Goal: Transaction & Acquisition: Book appointment/travel/reservation

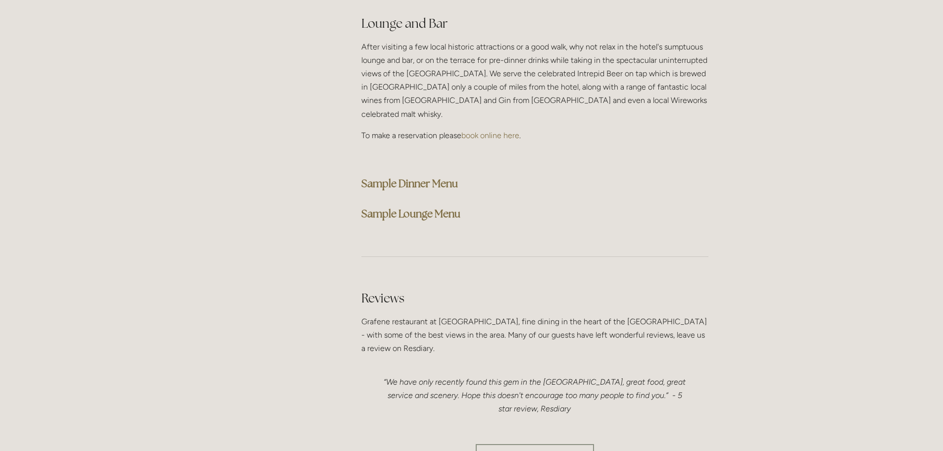
scroll to position [2525, 0]
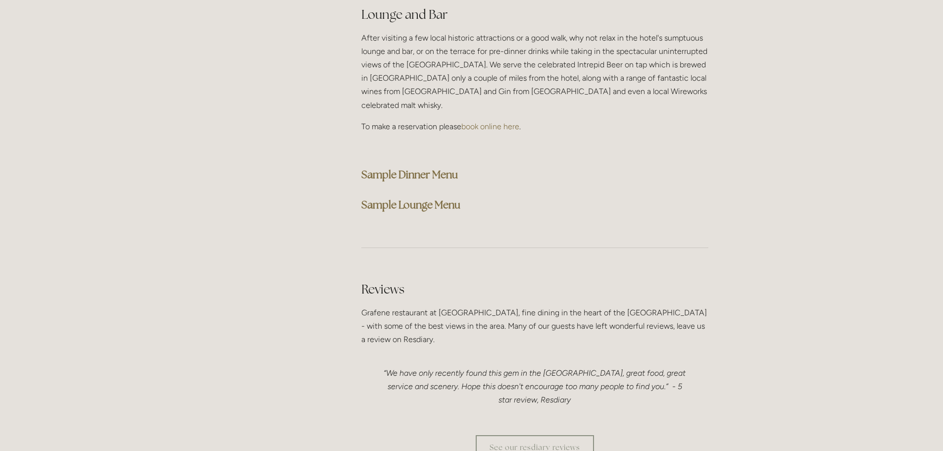
click at [451, 168] on strong "Sample Dinner Menu" at bounding box center [409, 174] width 97 height 13
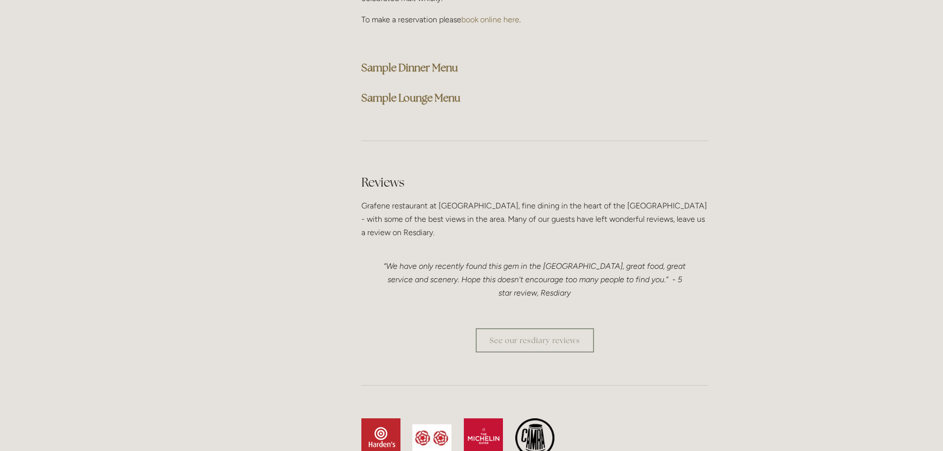
scroll to position [2625, 0]
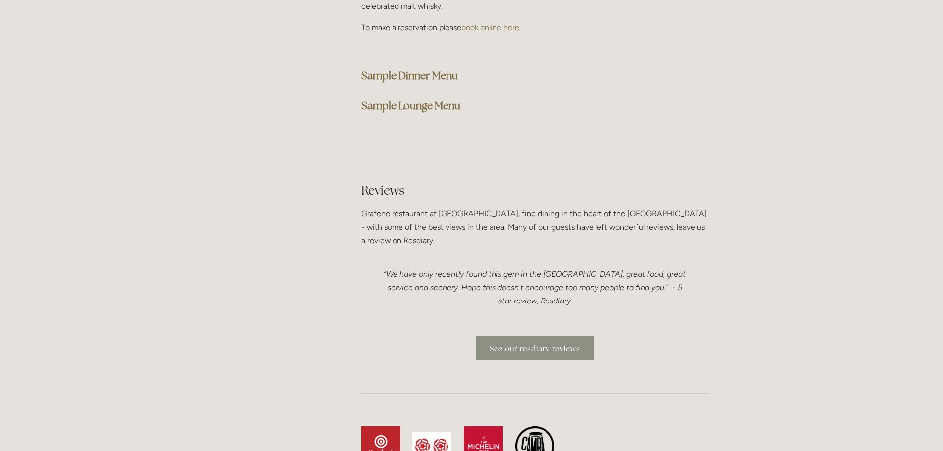
click at [529, 336] on link "See our resdiary reviews" at bounding box center [535, 348] width 118 height 24
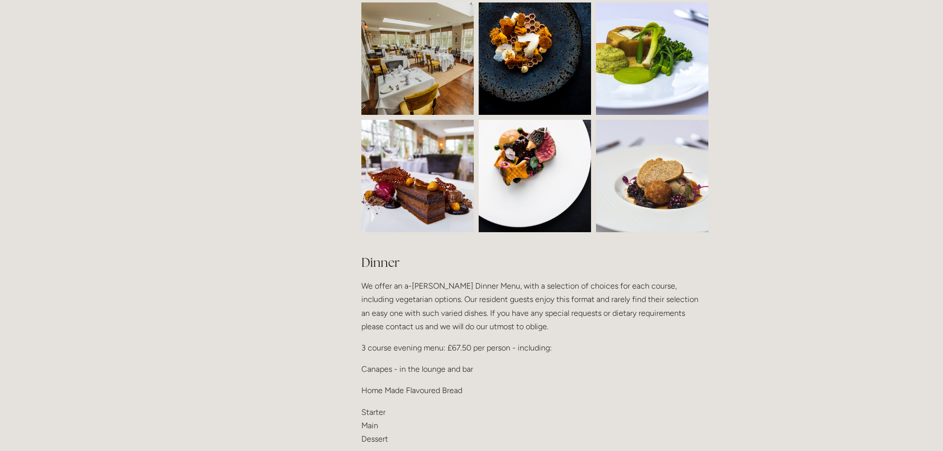
scroll to position [941, 0]
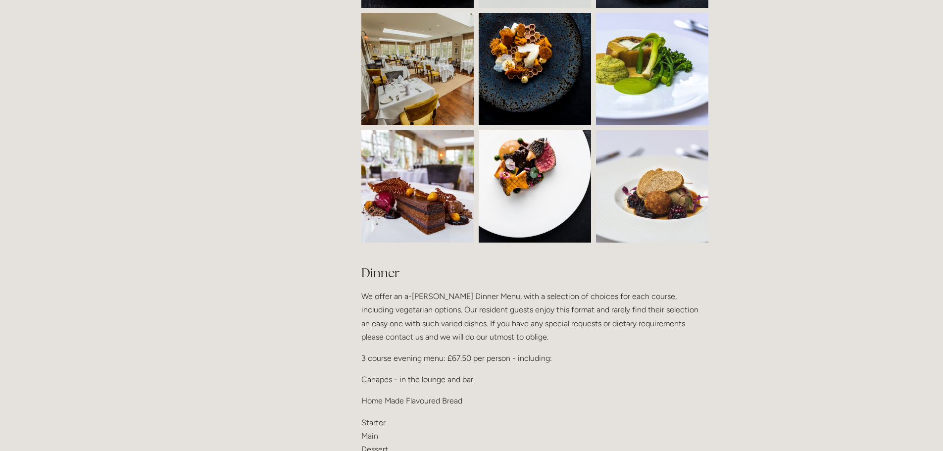
click at [375, 267] on h2 "Dinner" at bounding box center [534, 272] width 347 height 17
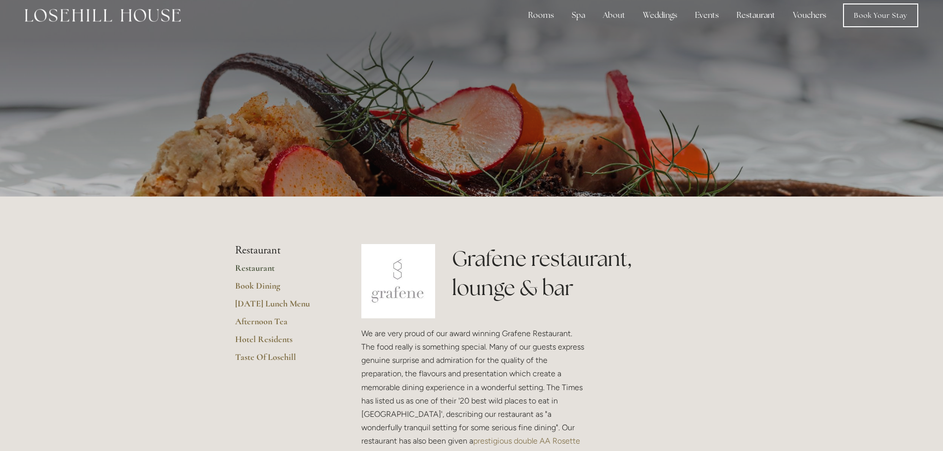
scroll to position [0, 0]
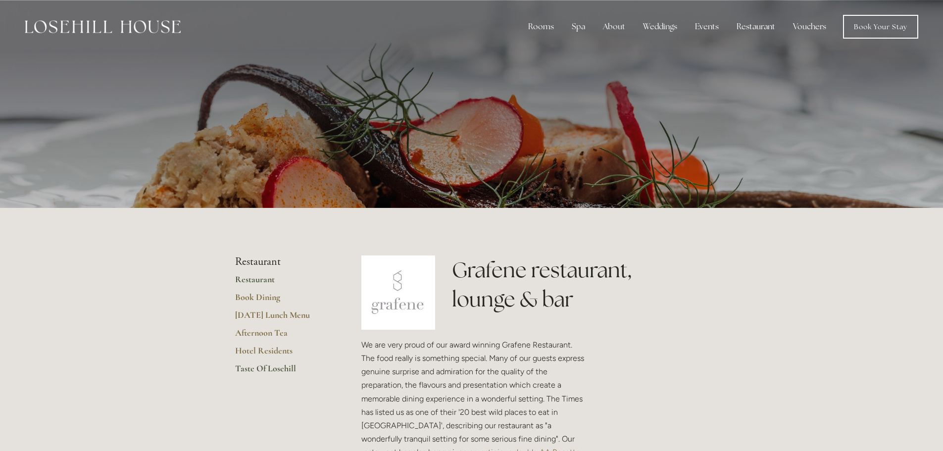
click at [266, 367] on link "Taste Of Losehill" at bounding box center [282, 372] width 95 height 18
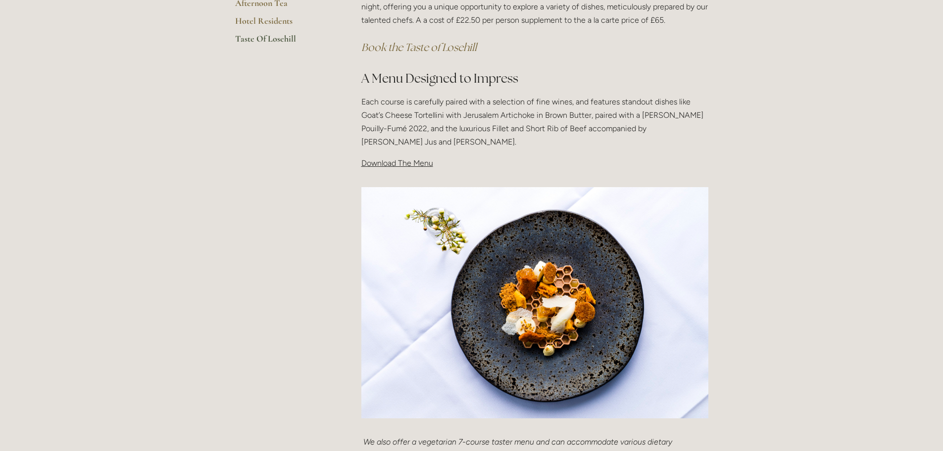
scroll to position [248, 0]
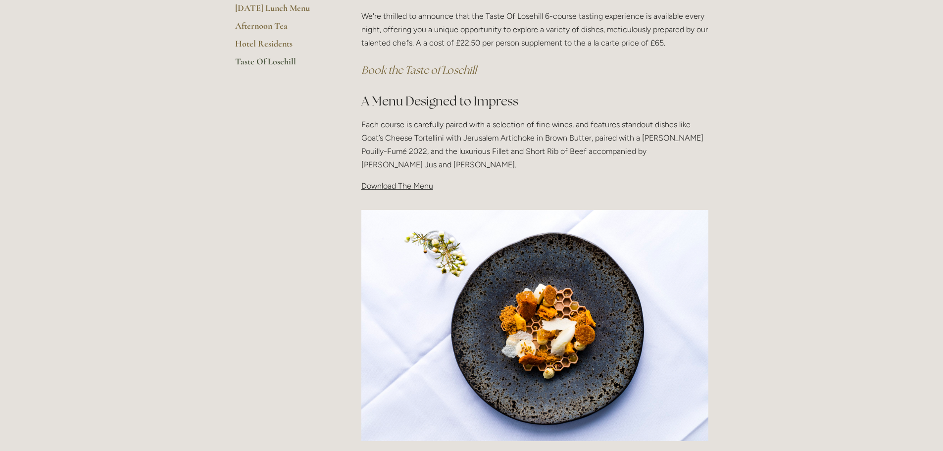
click at [390, 186] on span "Download The Menu" at bounding box center [397, 185] width 72 height 9
click at [371, 184] on span "Download The Menu" at bounding box center [397, 185] width 72 height 9
click at [425, 184] on span "Download The Menu" at bounding box center [397, 185] width 72 height 9
click at [424, 189] on span "Download The Menu" at bounding box center [397, 185] width 72 height 9
click at [592, 167] on p "Each course is carefully paired with a selection of fine wines, and features st…" at bounding box center [534, 145] width 347 height 54
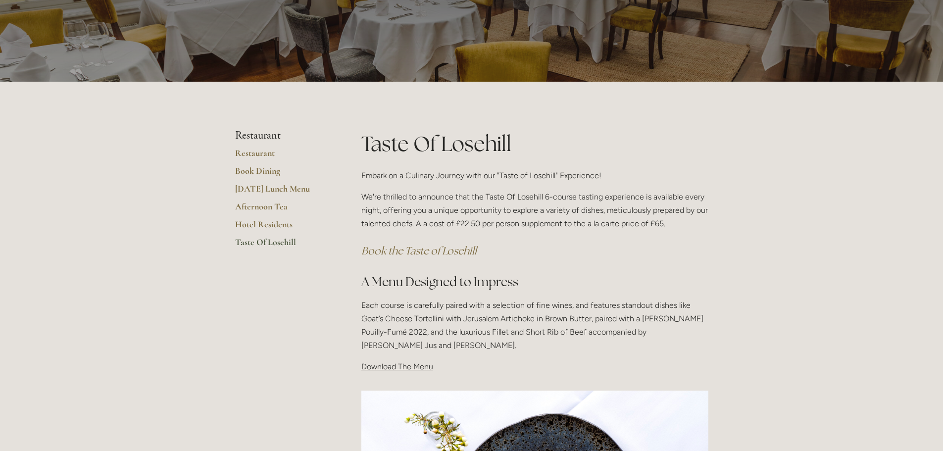
scroll to position [50, 0]
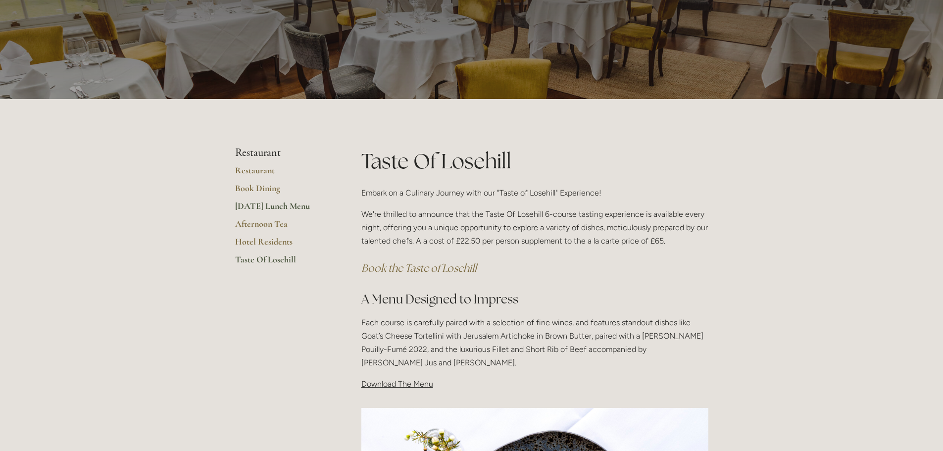
click at [267, 207] on link "[DATE] Lunch Menu" at bounding box center [282, 210] width 95 height 18
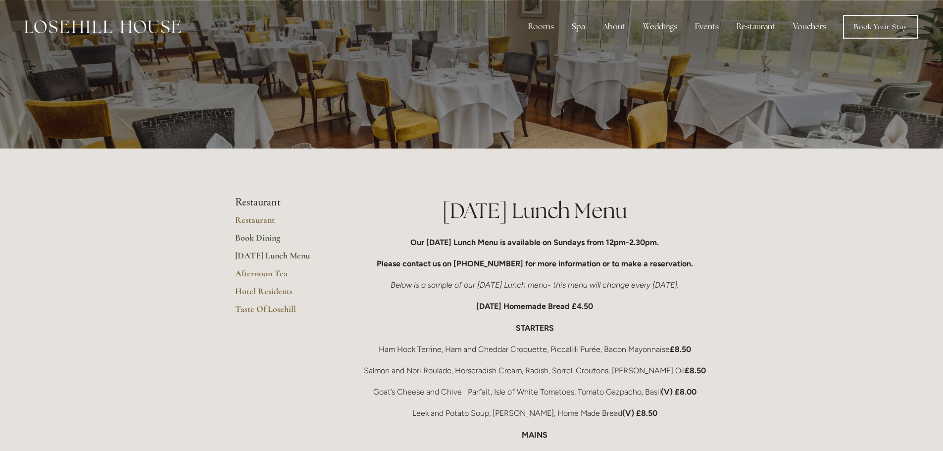
click at [257, 237] on link "Book Dining" at bounding box center [282, 241] width 95 height 18
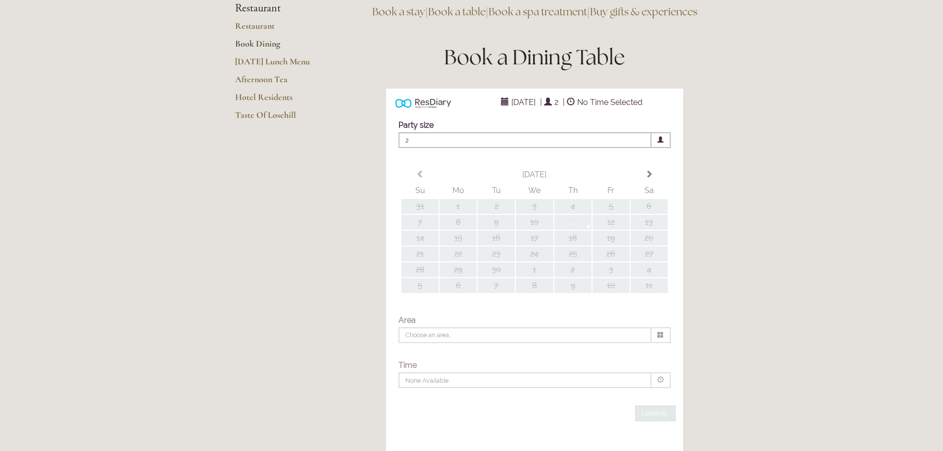
type input "Any Area"
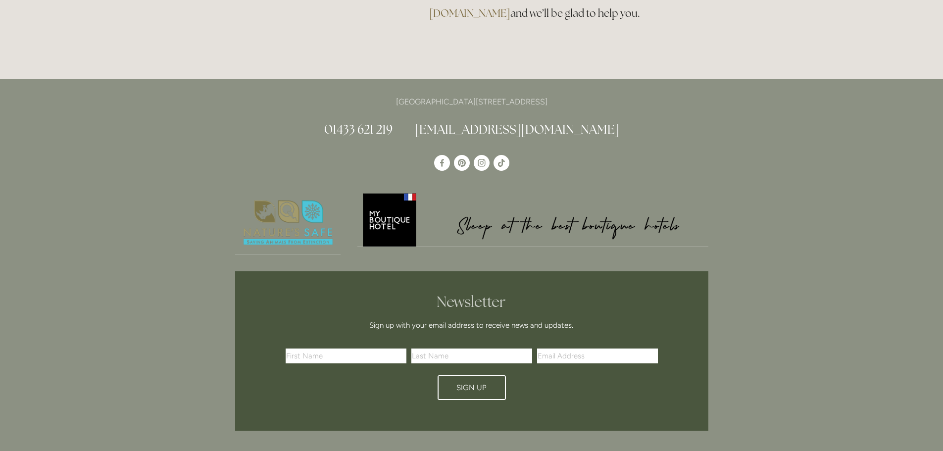
scroll to position [743, 0]
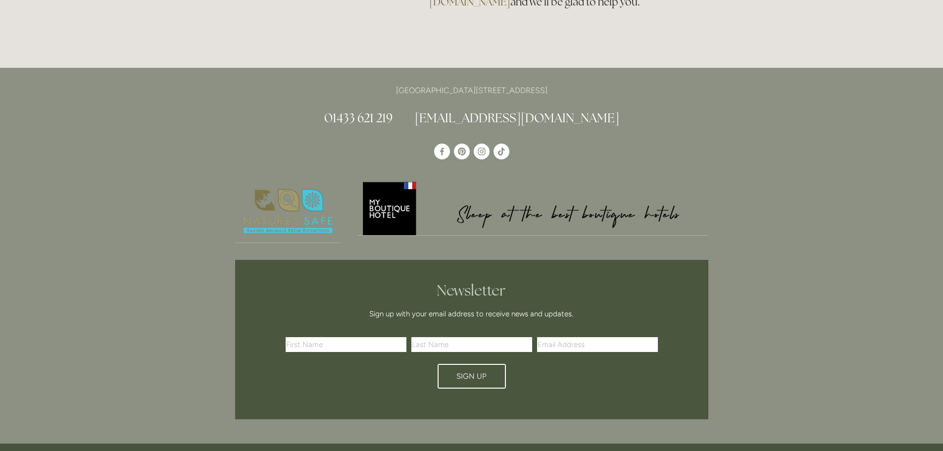
drag, startPoint x: 581, startPoint y: 108, endPoint x: 462, endPoint y: 115, distance: 119.5
click at [462, 97] on p "[GEOGRAPHIC_DATA][STREET_ADDRESS]" at bounding box center [471, 90] width 473 height 13
copy p "Losehill Lane, Edale Road, S33 6AF"
